Goal: Task Accomplishment & Management: Manage account settings

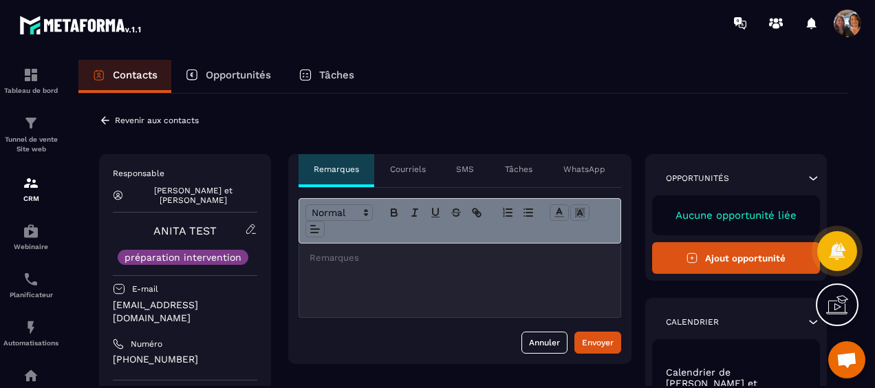
scroll to position [1852, 0]
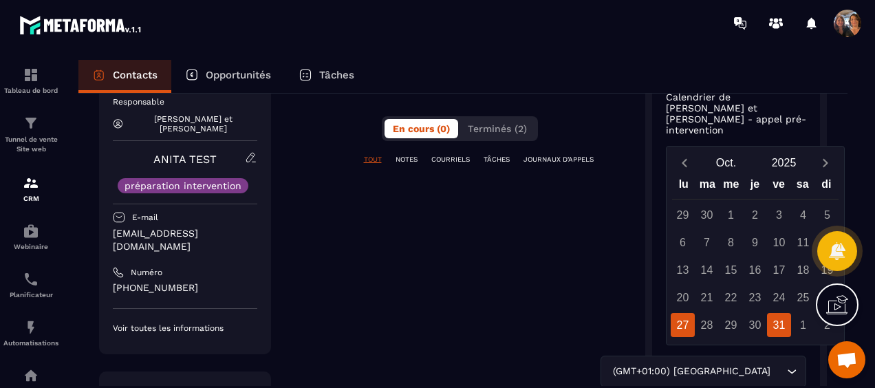
click at [775, 313] on div "31" at bounding box center [779, 325] width 24 height 24
click at [34, 188] on img at bounding box center [31, 183] width 17 height 17
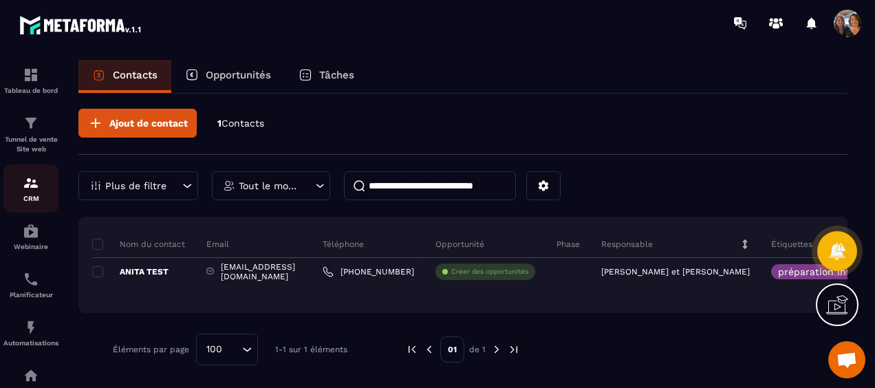
scroll to position [4, 0]
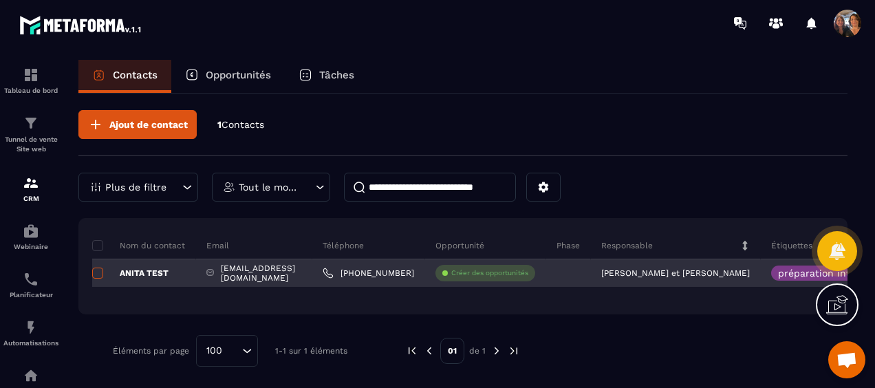
click at [95, 268] on span at bounding box center [97, 273] width 11 height 11
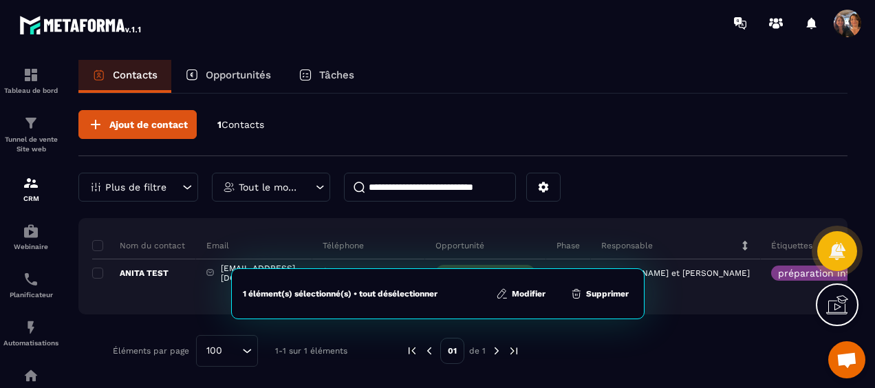
click at [601, 295] on button "Supprimer" at bounding box center [599, 294] width 67 height 14
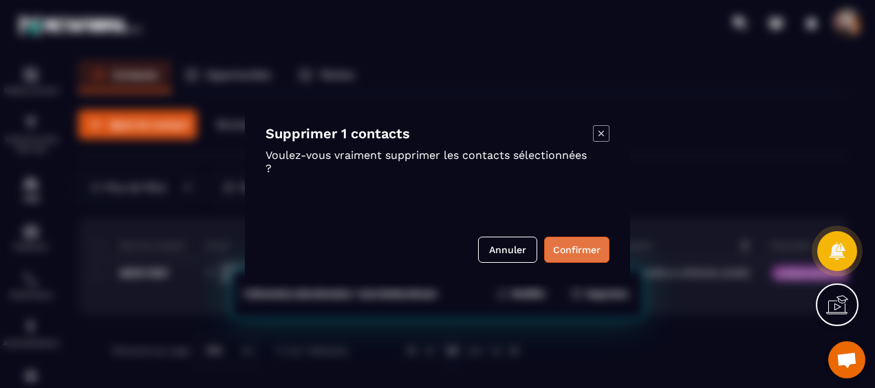
click at [581, 246] on button "Confirmer" at bounding box center [576, 250] width 65 height 26
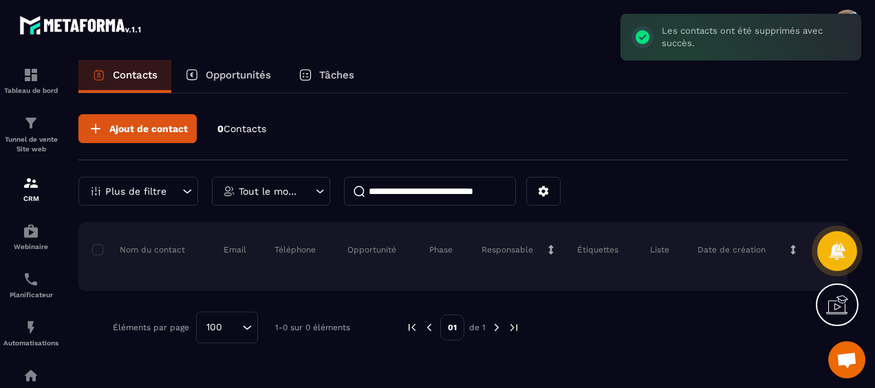
scroll to position [0, 0]
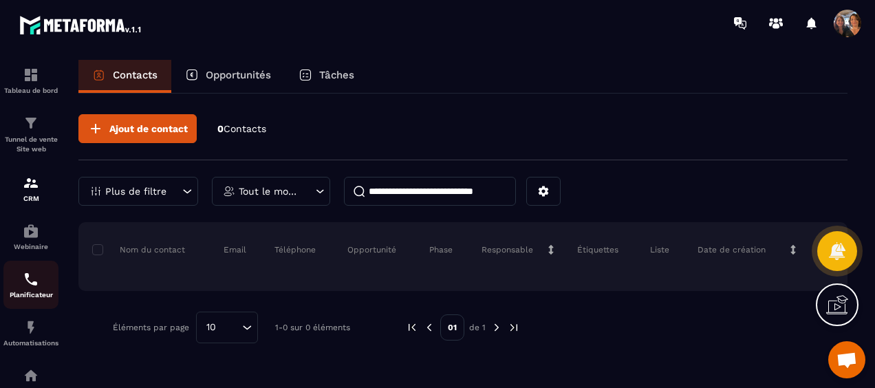
click at [35, 285] on img at bounding box center [31, 279] width 17 height 17
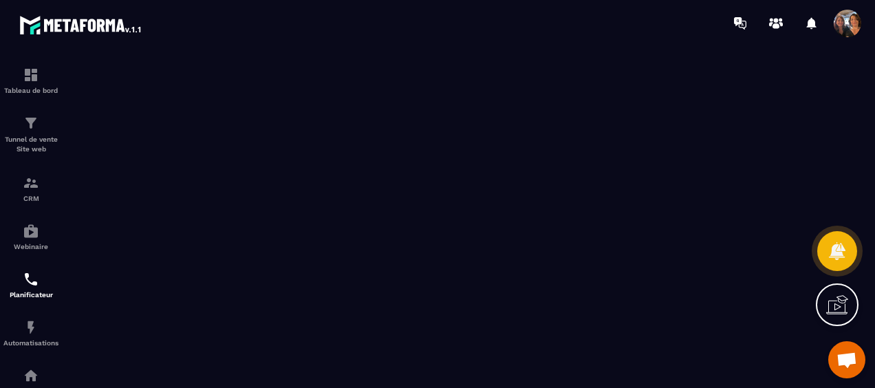
click at [844, 356] on span "Ouvrir le chat" at bounding box center [847, 361] width 22 height 18
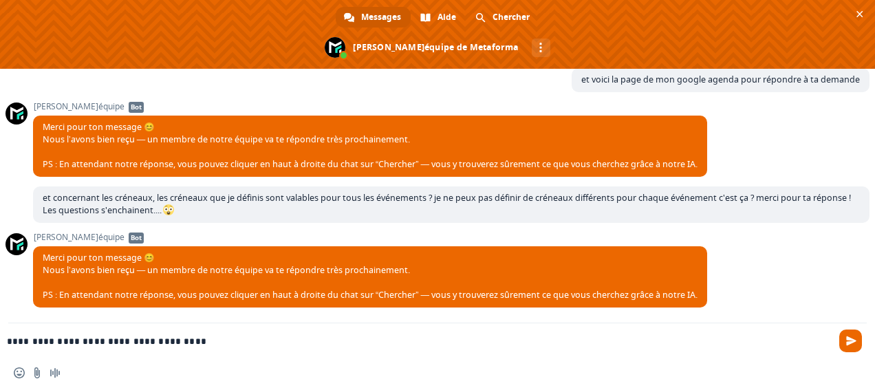
drag, startPoint x: 183, startPoint y: 341, endPoint x: 8, endPoint y: 349, distance: 174.9
click at [8, 349] on div "**********" at bounding box center [437, 341] width 875 height 37
type textarea "*"
click at [158, 342] on textarea "**********" at bounding box center [415, 341] width 817 height 12
drag, startPoint x: 380, startPoint y: 337, endPoint x: 241, endPoint y: 339, distance: 139.0
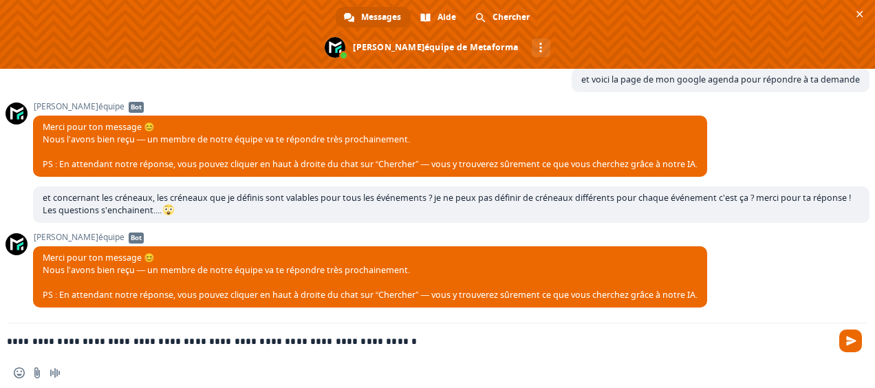
click at [241, 339] on textarea "**********" at bounding box center [415, 341] width 817 height 12
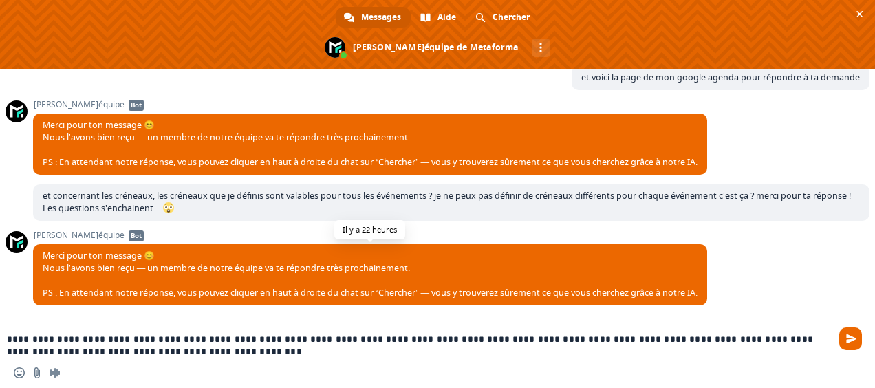
type textarea "**********"
click at [849, 338] on span "Envoyer" at bounding box center [851, 339] width 10 height 10
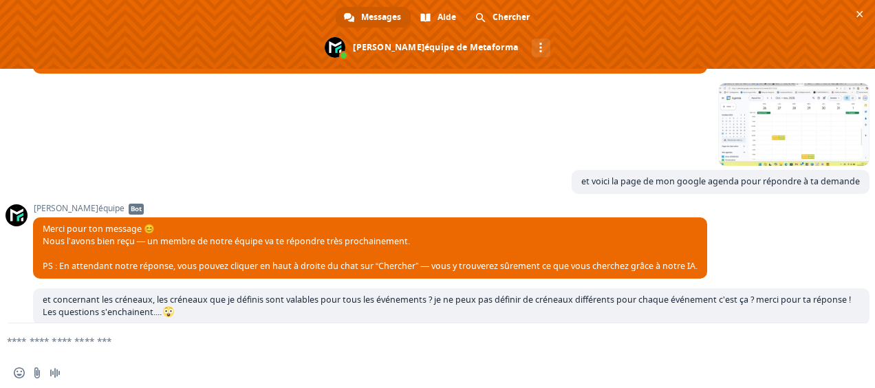
scroll to position [1923, 0]
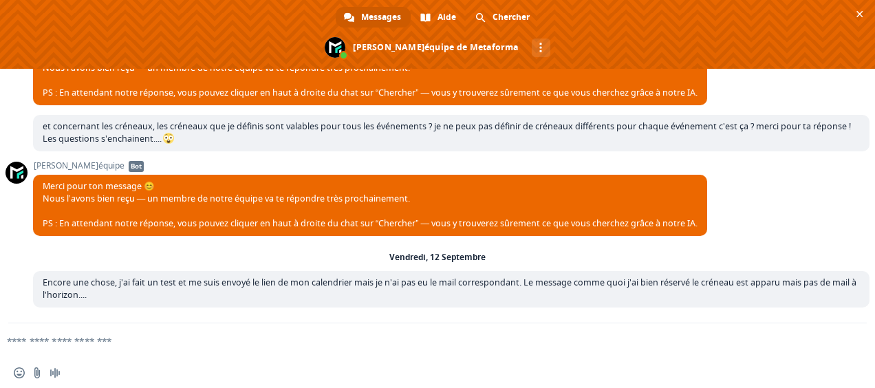
click at [94, 332] on form at bounding box center [422, 341] width 817 height 37
click at [96, 342] on textarea "Entrez votre message..." at bounding box center [415, 341] width 817 height 12
click at [855, 10] on span "Fermer le chat" at bounding box center [859, 14] width 14 height 14
